Goal: Information Seeking & Learning: Learn about a topic

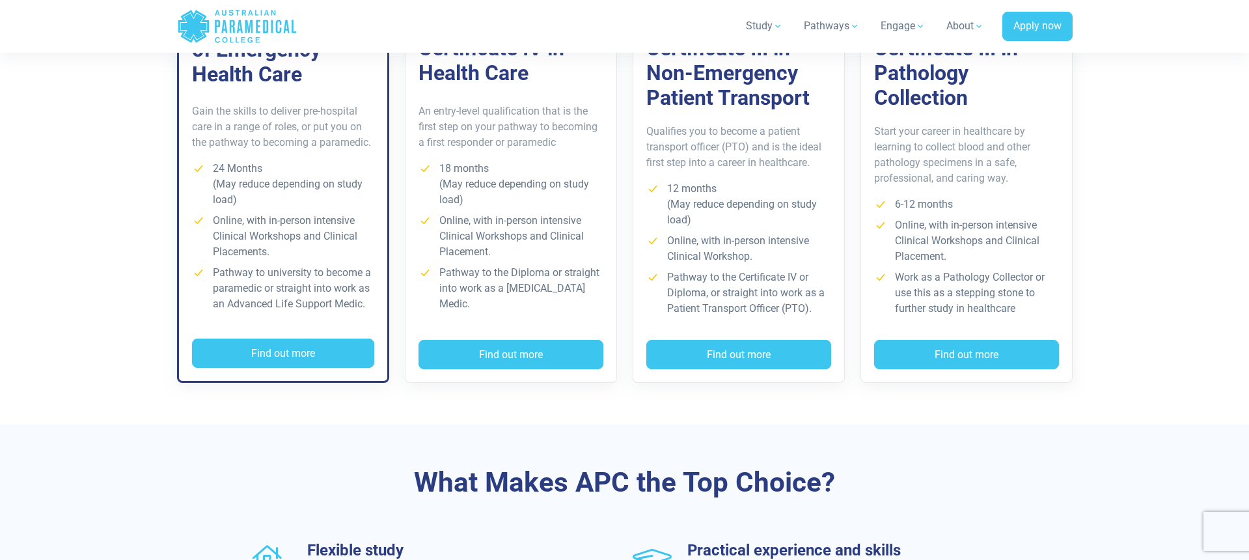
scroll to position [1068, 0]
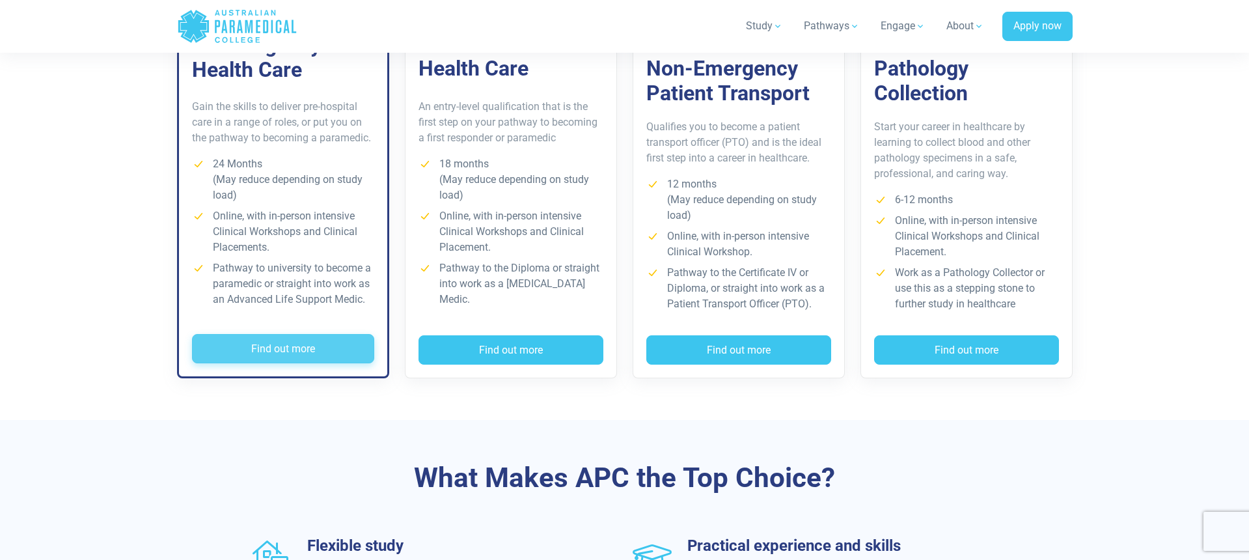
click at [284, 339] on button "Find out more" at bounding box center [283, 349] width 182 height 30
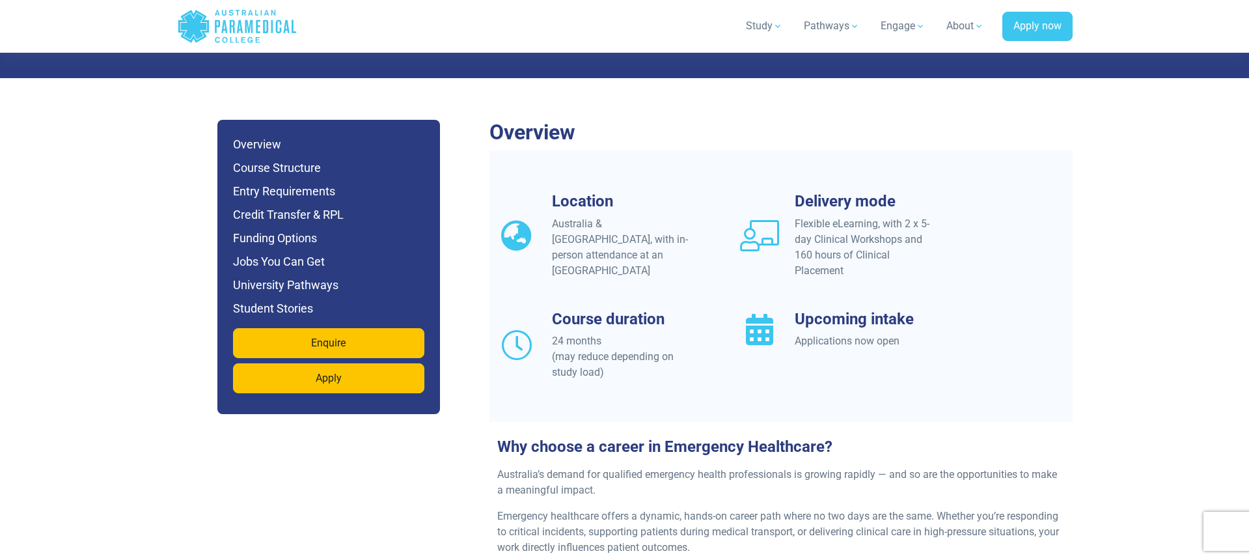
scroll to position [1092, 0]
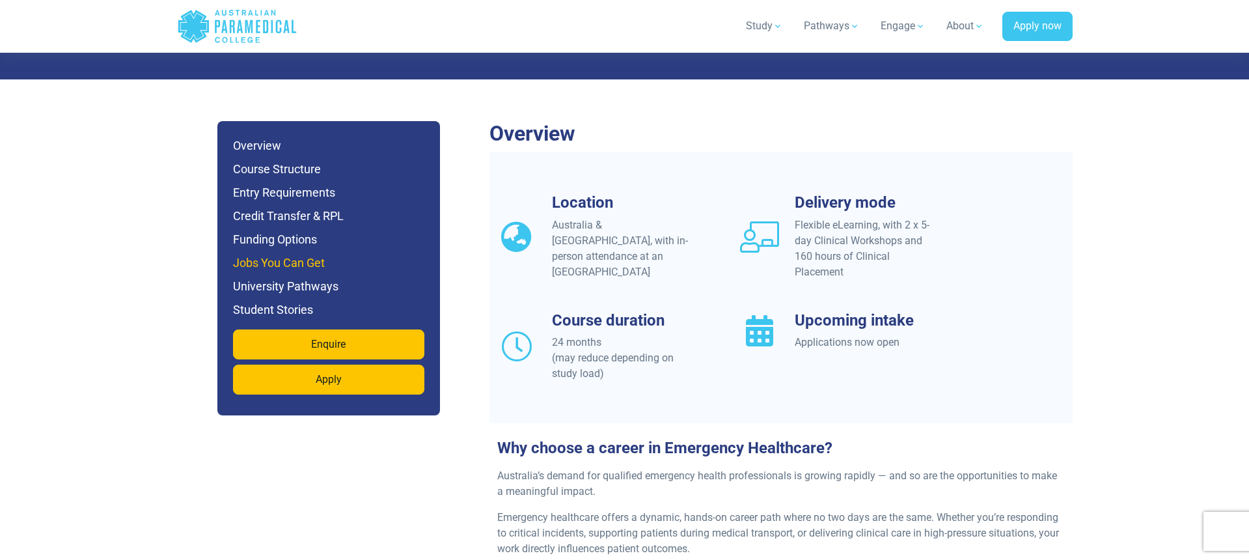
click at [298, 254] on h6 "Jobs You Can Get" at bounding box center [328, 263] width 191 height 18
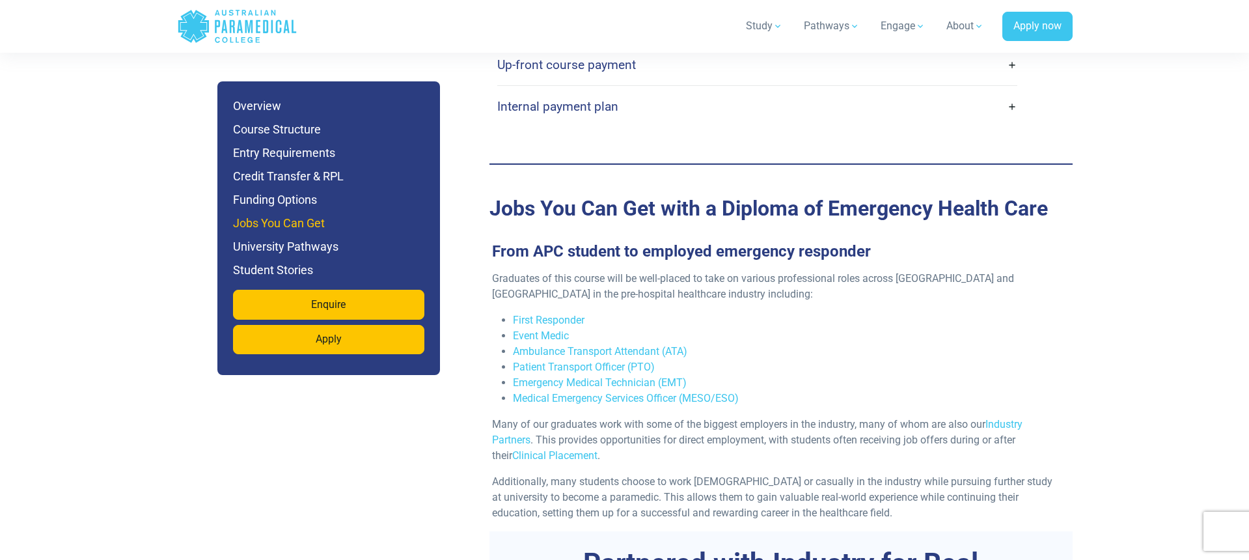
scroll to position [4260, 0]
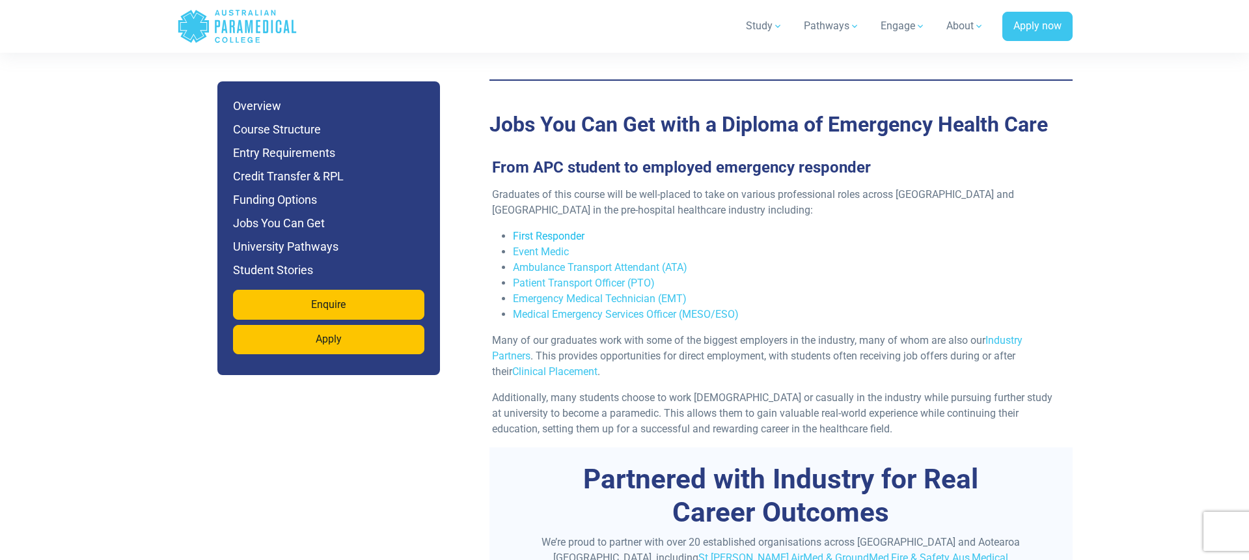
click at [558, 230] on link "First Responder" at bounding box center [549, 236] width 72 height 12
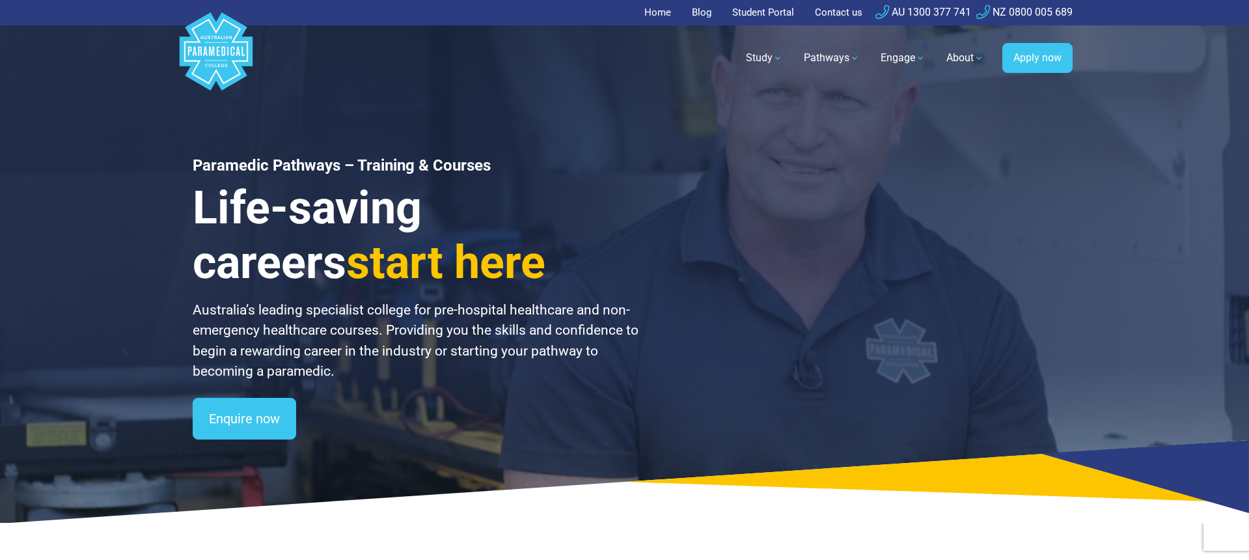
click at [660, 13] on link "Home" at bounding box center [661, 12] width 34 height 25
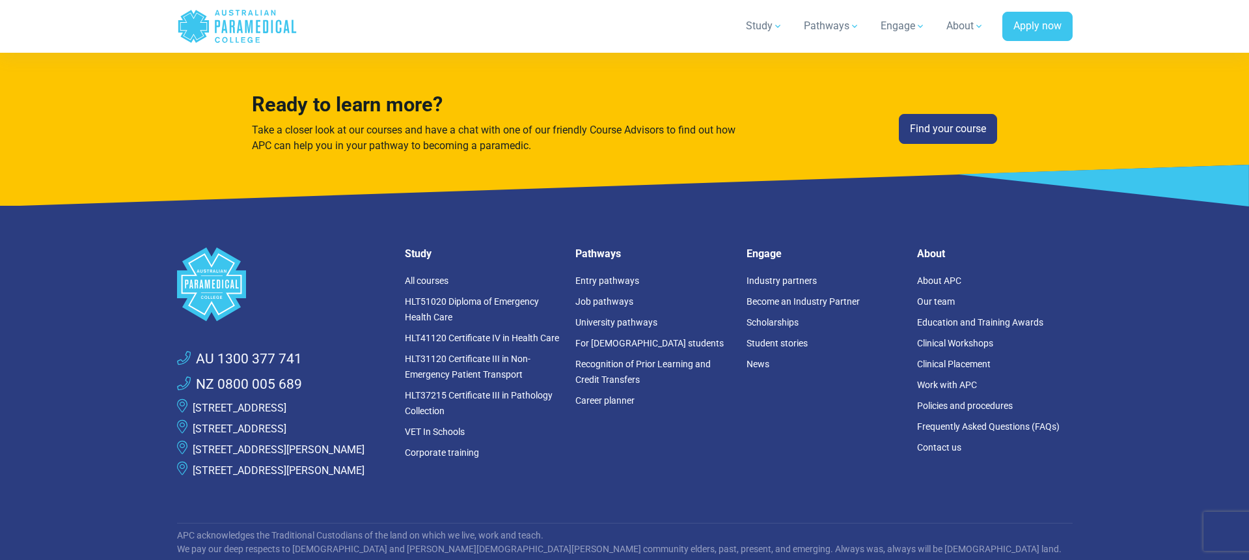
scroll to position [3431, 0]
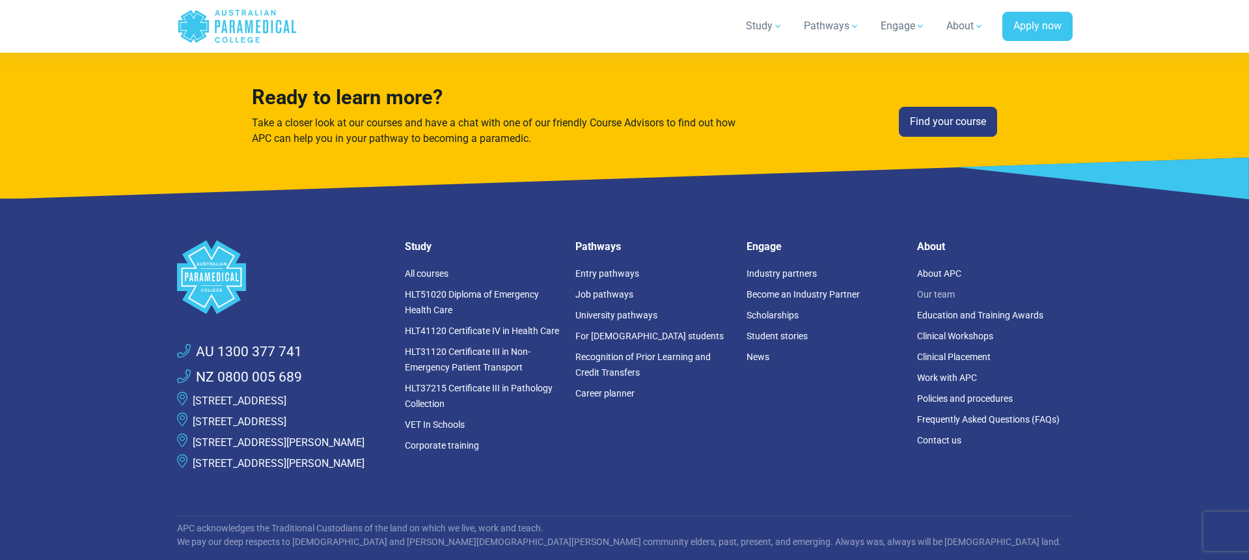
click at [944, 295] on link "Our team" at bounding box center [936, 294] width 38 height 10
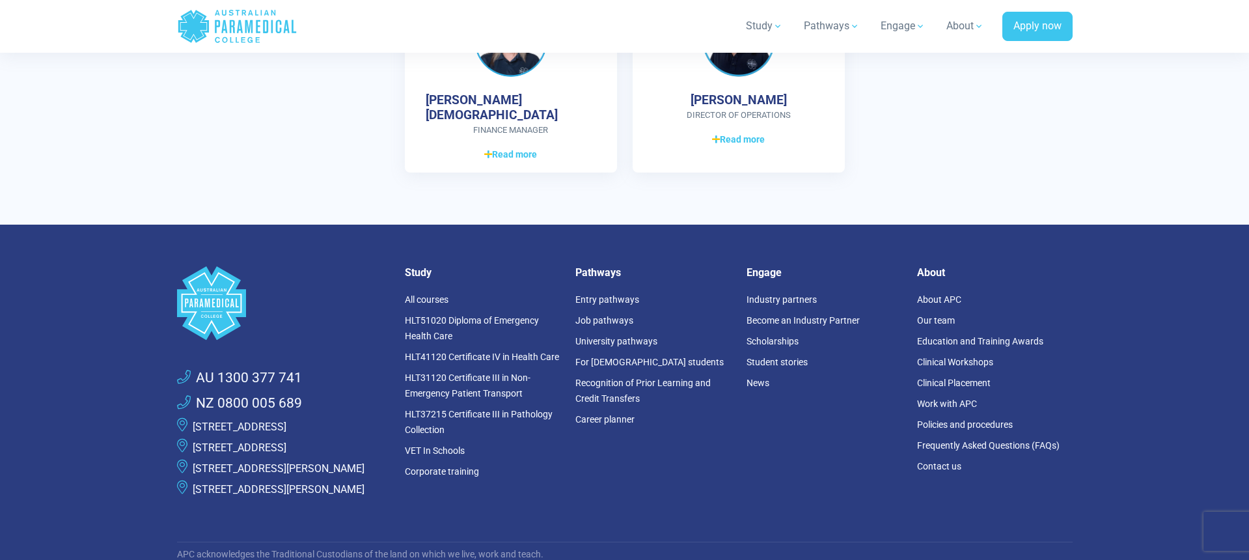
scroll to position [3856, 0]
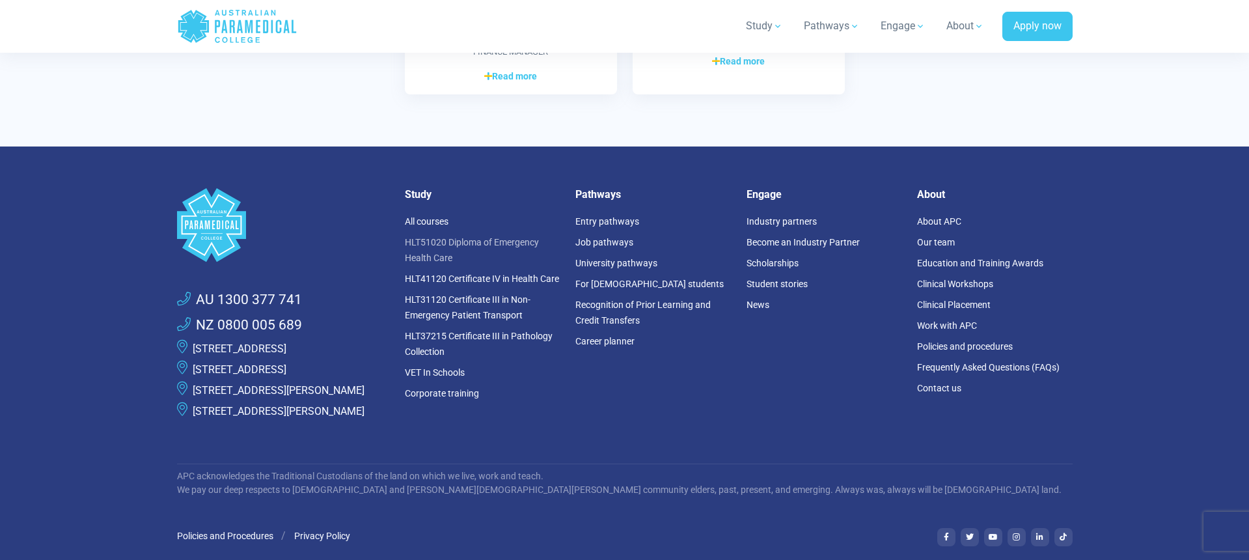
click at [470, 237] on link "HLT51020 Diploma of Emergency Health Care" at bounding box center [472, 250] width 134 height 26
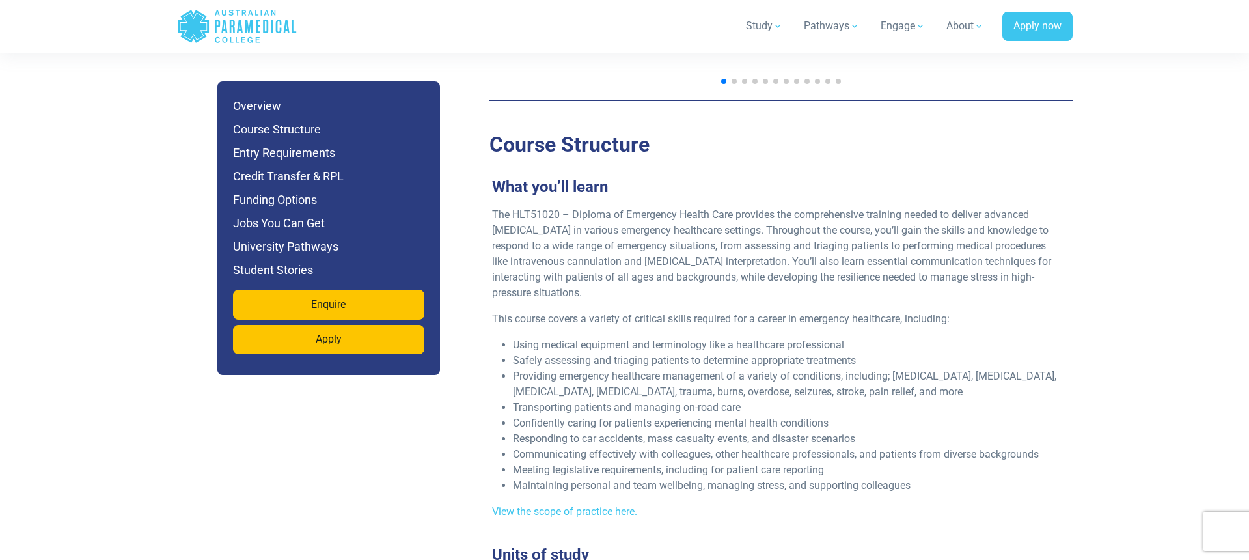
scroll to position [2352, 0]
click at [544, 506] on link "View the scope of practice here." at bounding box center [564, 512] width 145 height 12
